Goal: Check status

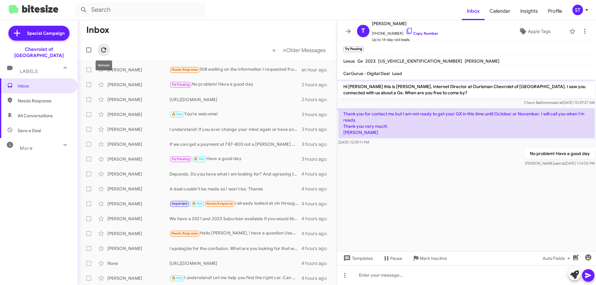
click at [103, 51] on icon at bounding box center [103, 49] width 7 height 7
